Goal: Information Seeking & Learning: Learn about a topic

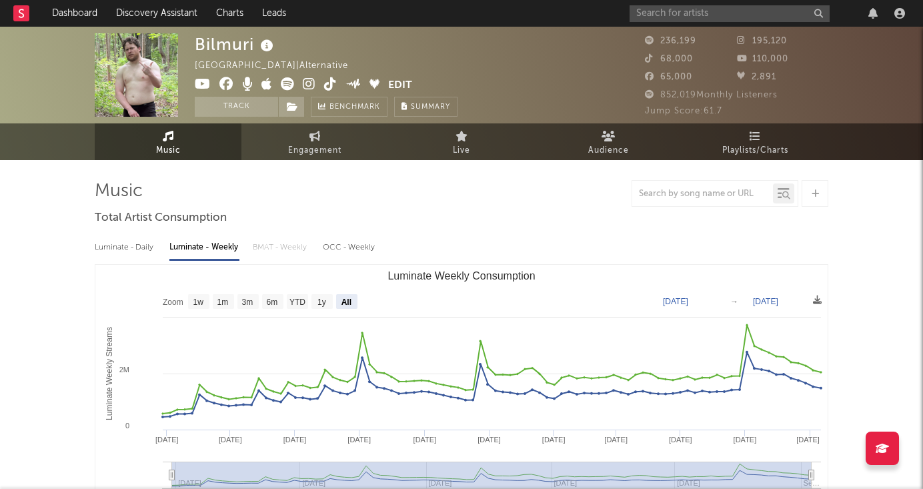
select select "All"
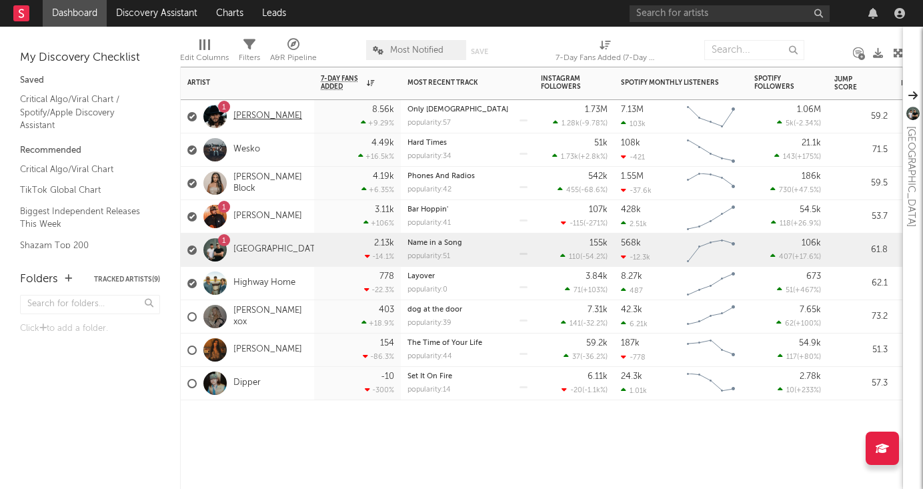
click at [279, 117] on link "[PERSON_NAME]" at bounding box center [267, 116] width 69 height 11
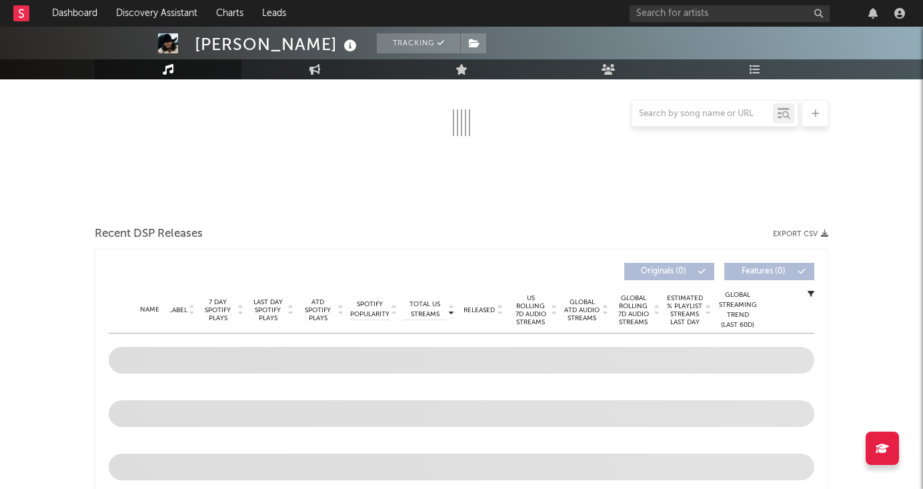
scroll to position [235, 0]
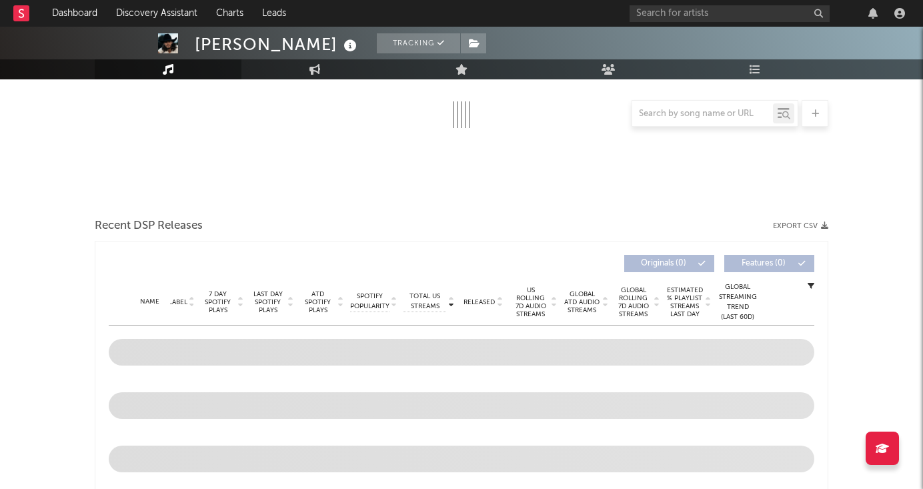
select select "6m"
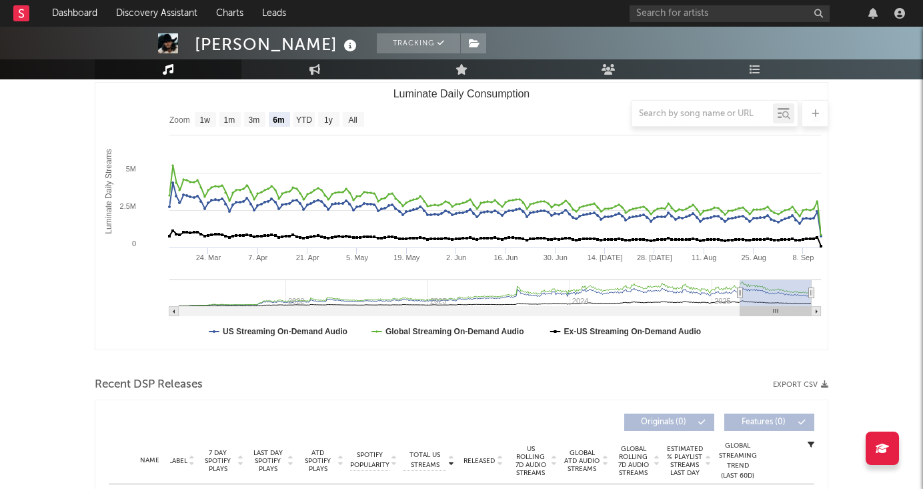
scroll to position [151, 0]
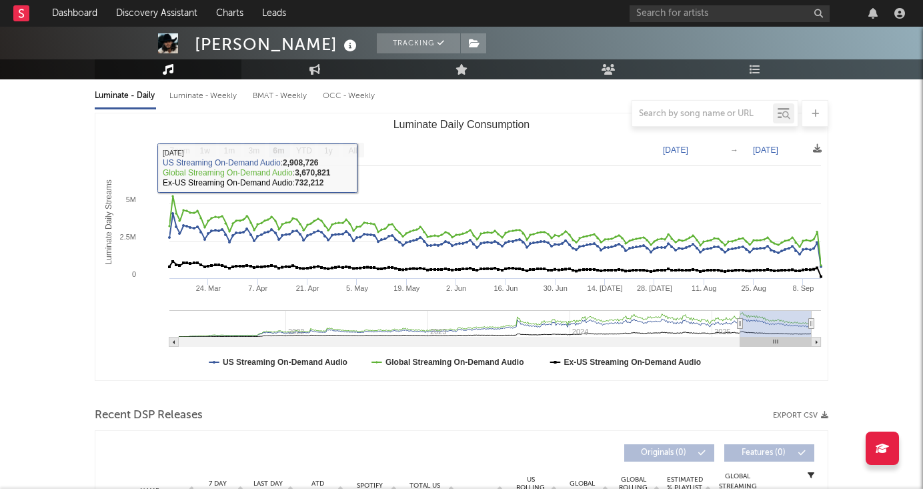
click at [212, 88] on div "Luminate - Weekly" at bounding box center [204, 96] width 70 height 23
select select "6m"
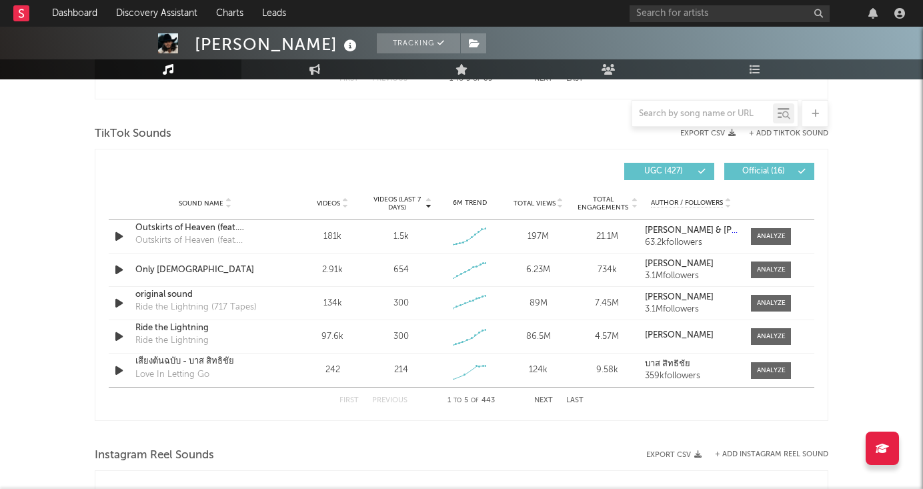
scroll to position [914, 0]
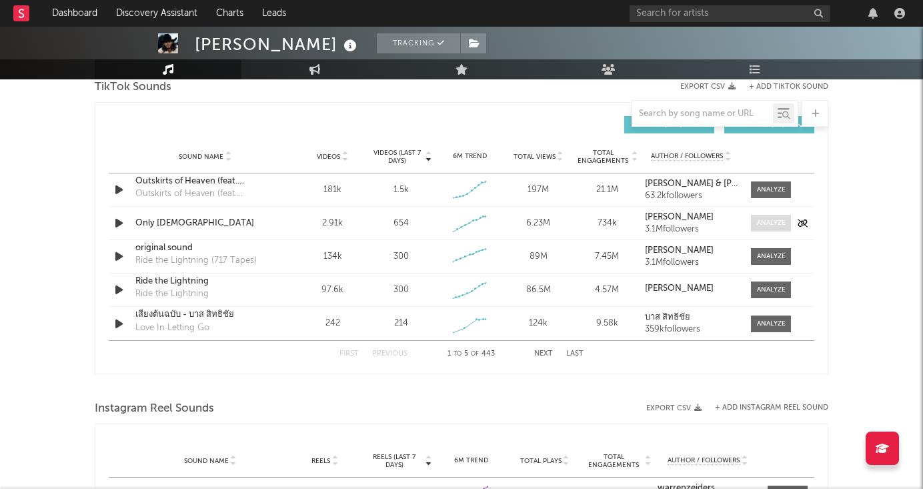
click at [770, 220] on div at bounding box center [771, 223] width 29 height 10
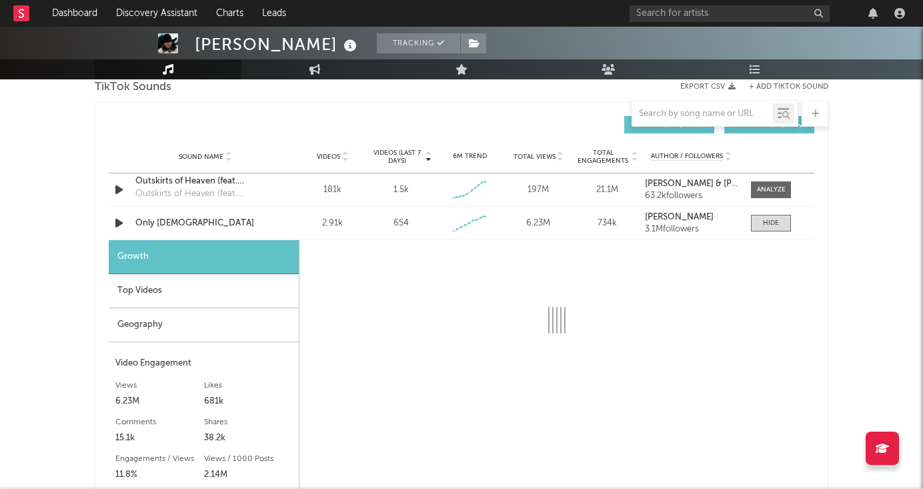
select select "1w"
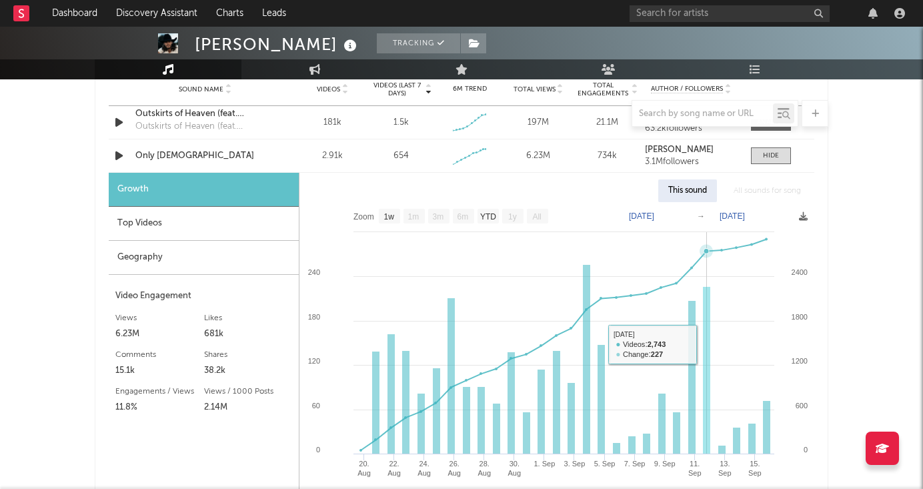
scroll to position [957, 0]
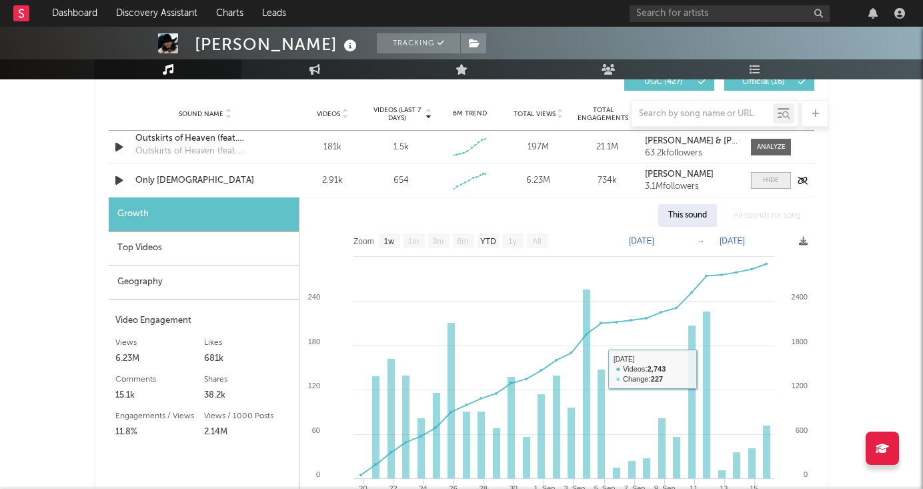
click at [775, 184] on div at bounding box center [771, 180] width 16 height 10
